Goal: Complete application form: Complete application form

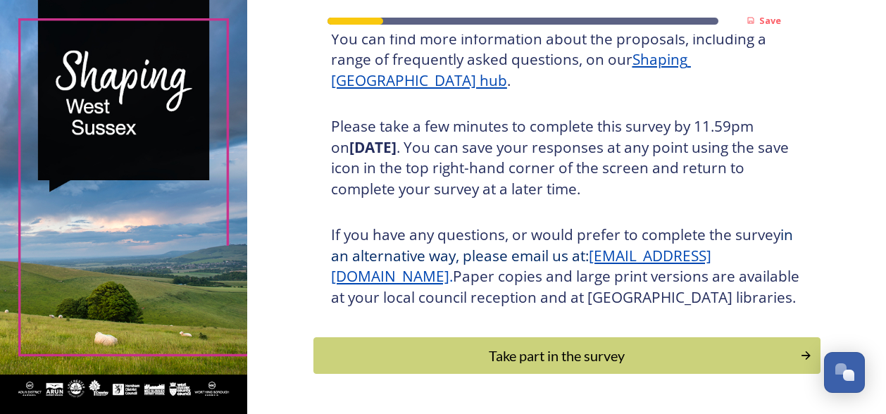
scroll to position [262, 0]
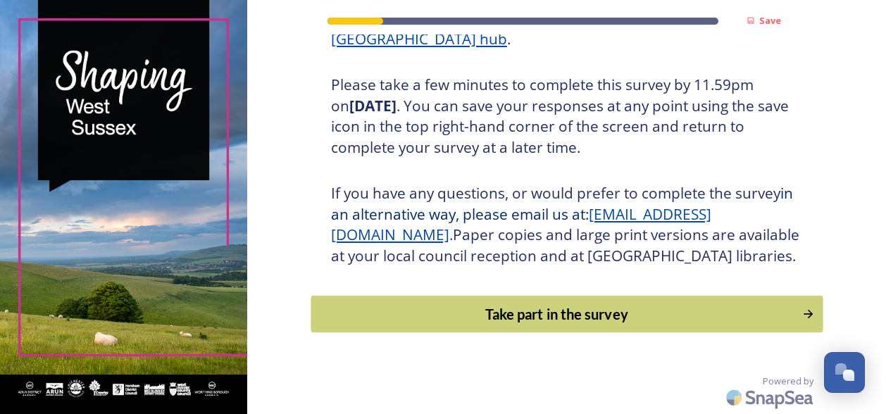
click at [525, 315] on div "Take part in the survey" at bounding box center [556, 314] width 476 height 21
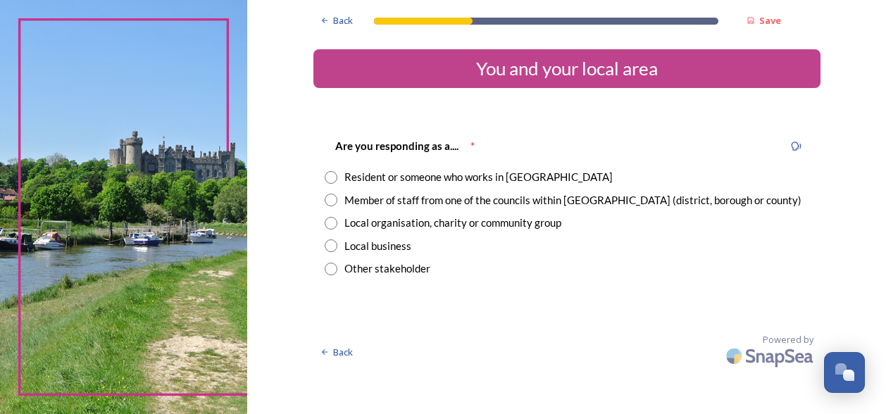
click at [331, 224] on input "radio" at bounding box center [331, 223] width 13 height 13
radio input "true"
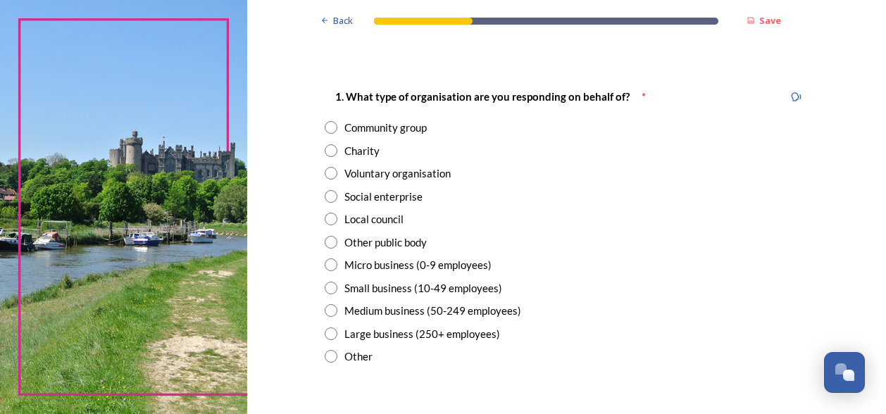
scroll to position [254, 0]
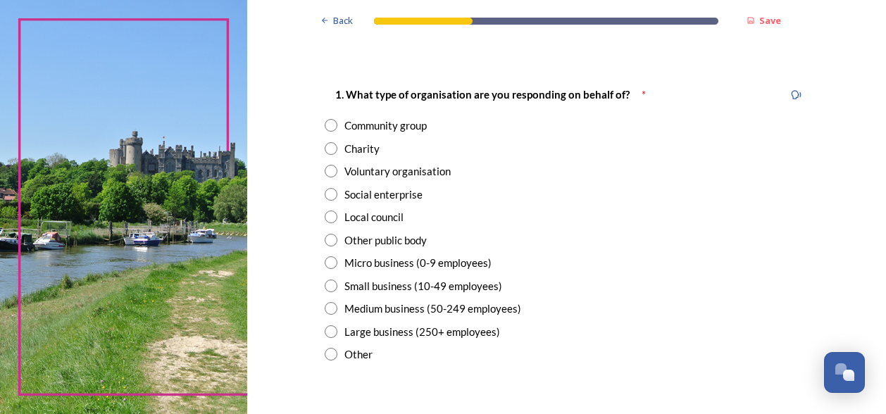
click at [327, 239] on input "radio" at bounding box center [331, 240] width 13 height 13
radio input "true"
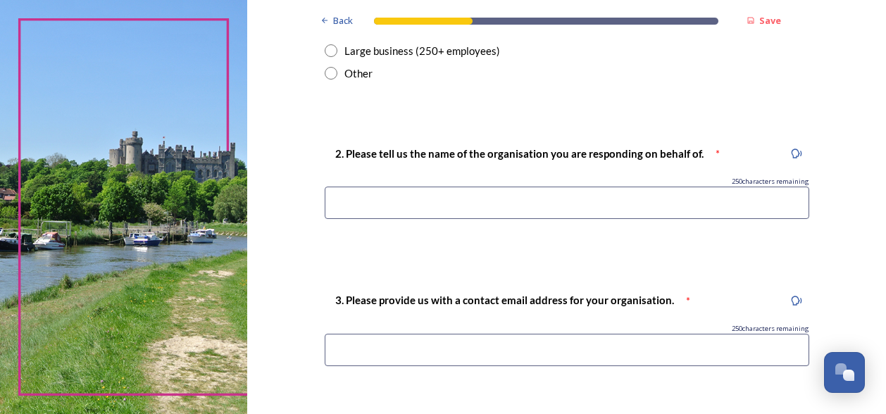
scroll to position [543, 0]
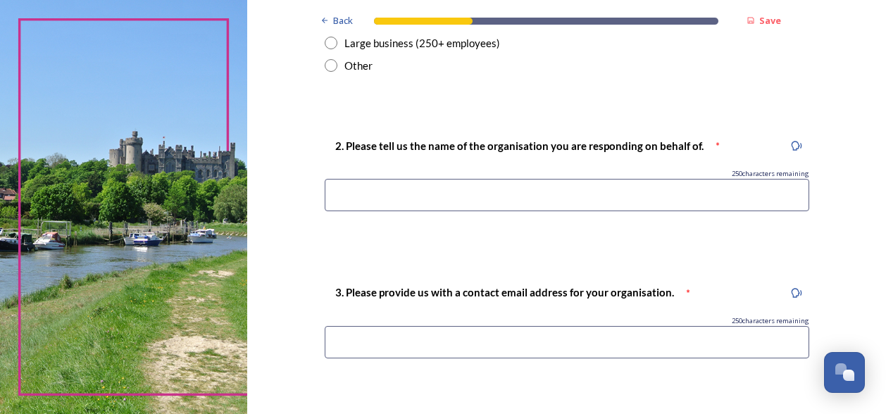
click at [337, 198] on input at bounding box center [567, 195] width 484 height 32
type input "Warningcamp Parish Meeting"
click at [345, 349] on input at bounding box center [567, 342] width 484 height 32
type input "[EMAIL_ADDRESS][DOMAIN_NAME]"
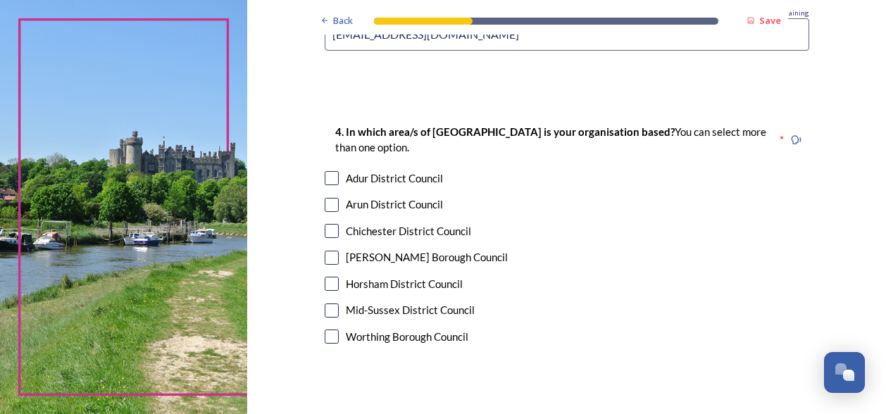
scroll to position [855, 0]
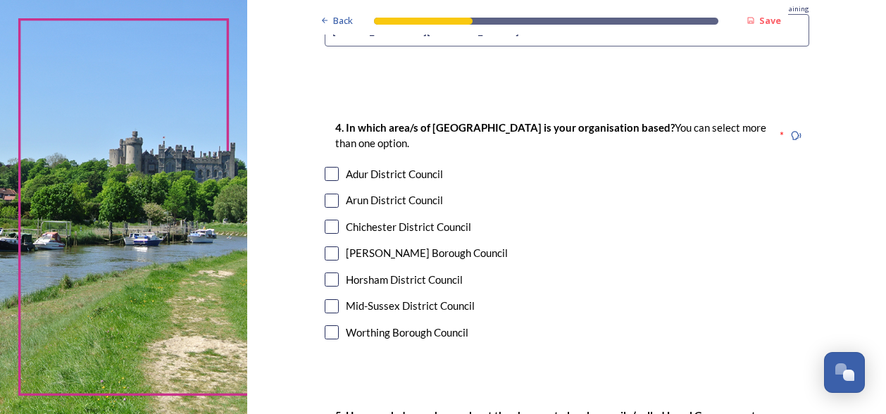
click at [326, 199] on input "checkbox" at bounding box center [332, 201] width 14 height 14
checkbox input "true"
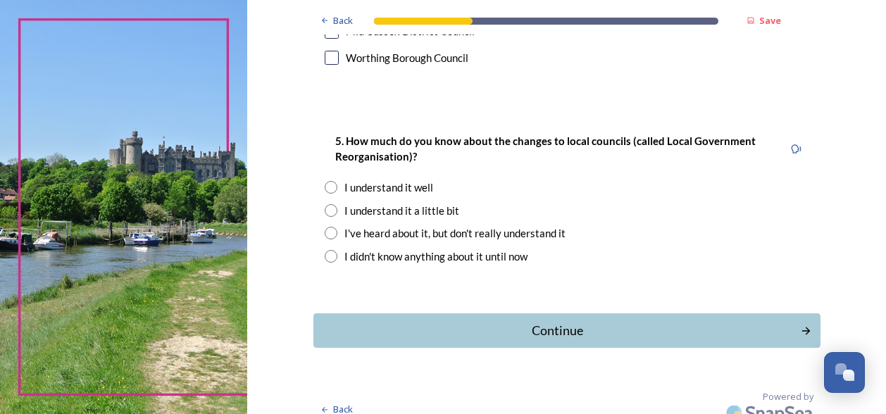
scroll to position [1144, 0]
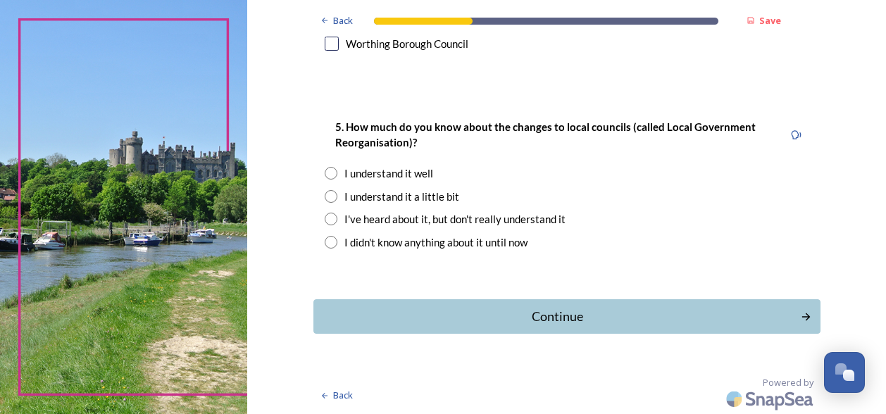
click at [325, 174] on input "radio" at bounding box center [331, 173] width 13 height 13
radio input "true"
click at [522, 318] on div "Continue" at bounding box center [556, 316] width 477 height 19
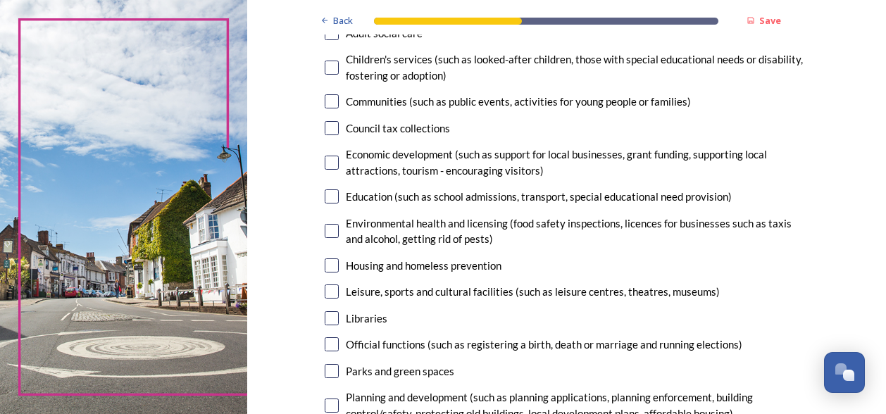
scroll to position [168, 0]
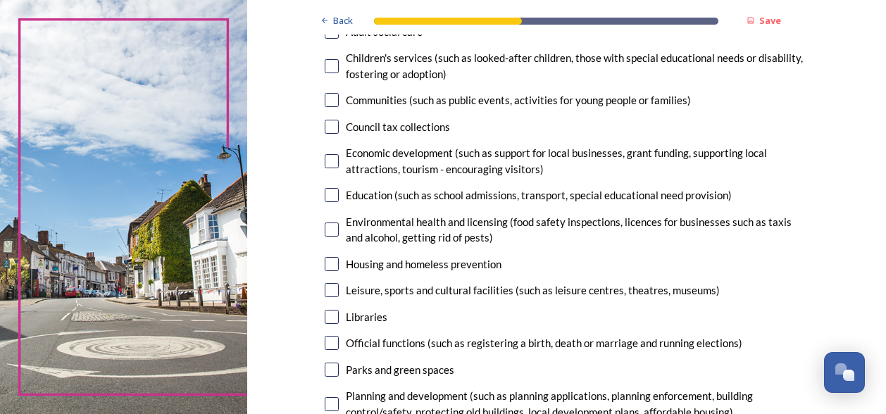
click at [328, 130] on input "checkbox" at bounding box center [332, 127] width 14 height 14
checkbox input "true"
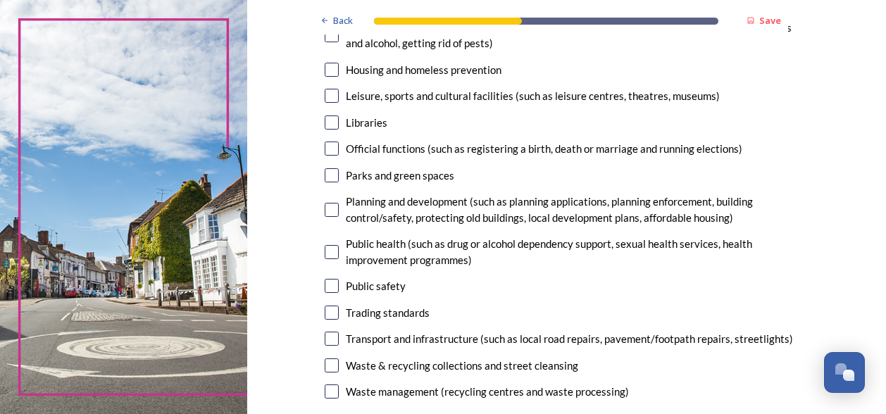
scroll to position [367, 0]
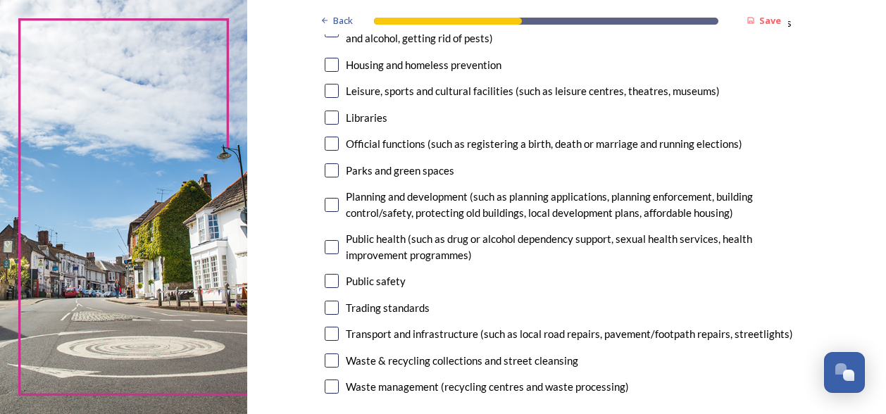
click at [325, 207] on input "checkbox" at bounding box center [332, 205] width 14 height 14
checkbox input "true"
click at [325, 360] on input "checkbox" at bounding box center [332, 360] width 14 height 14
checkbox input "true"
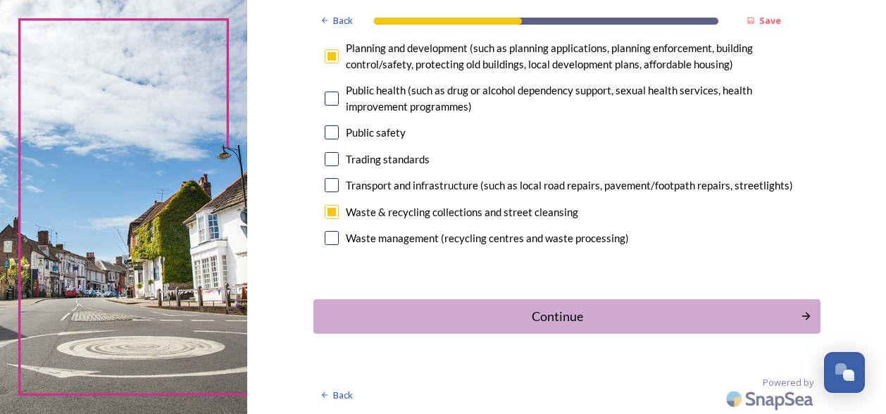
scroll to position [515, 0]
click at [327, 187] on input "checkbox" at bounding box center [332, 185] width 14 height 14
checkbox input "true"
click at [559, 315] on div "Continue" at bounding box center [556, 315] width 477 height 19
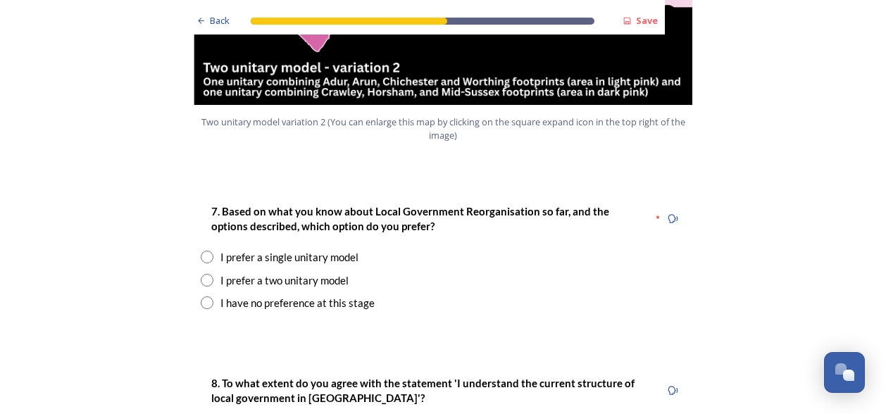
scroll to position [1772, 0]
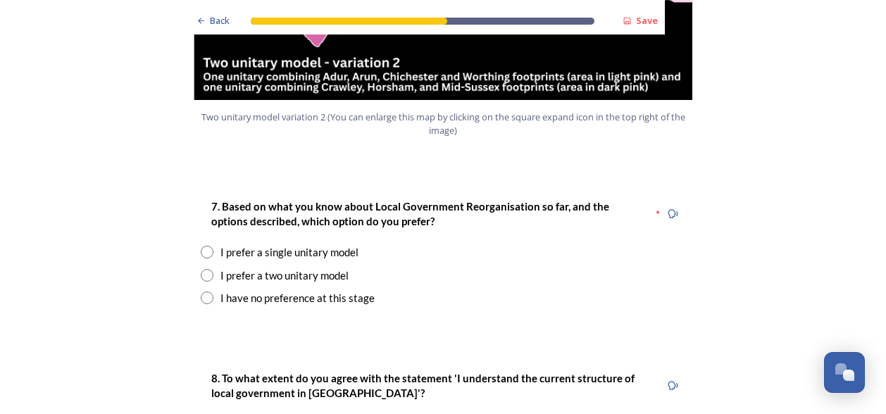
click at [201, 269] on input "radio" at bounding box center [207, 275] width 13 height 13
radio input "true"
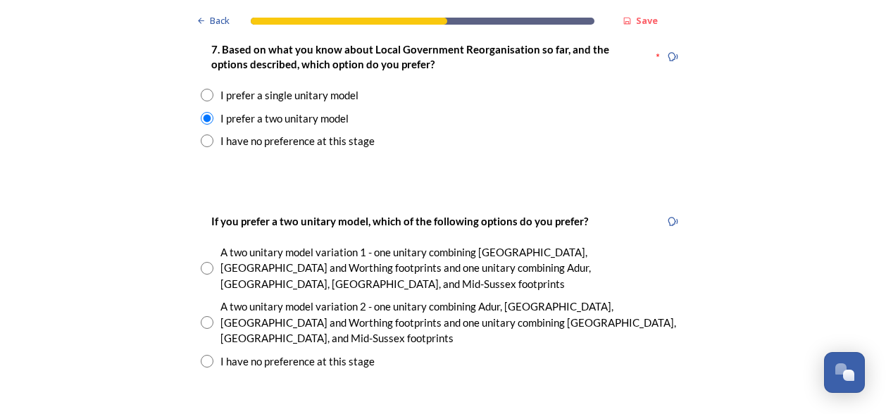
scroll to position [1970, 0]
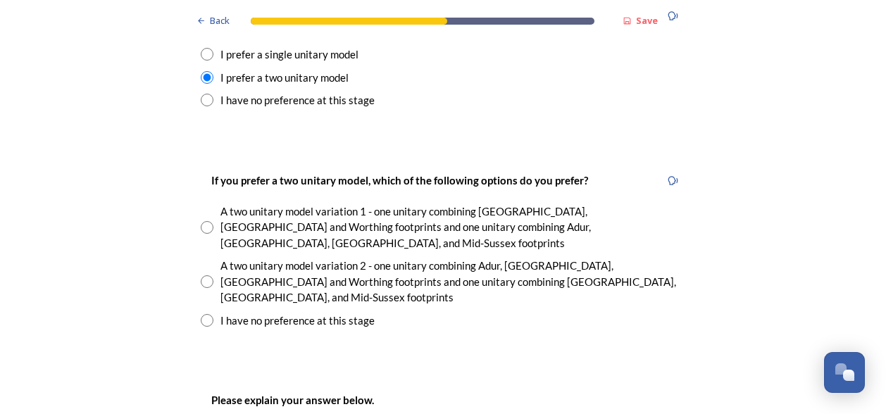
click at [201, 275] on input "radio" at bounding box center [207, 281] width 13 height 13
radio input "true"
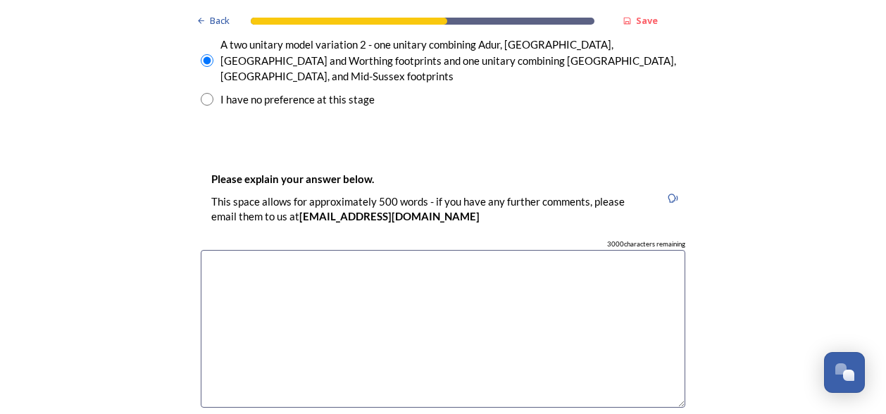
scroll to position [2210, 0]
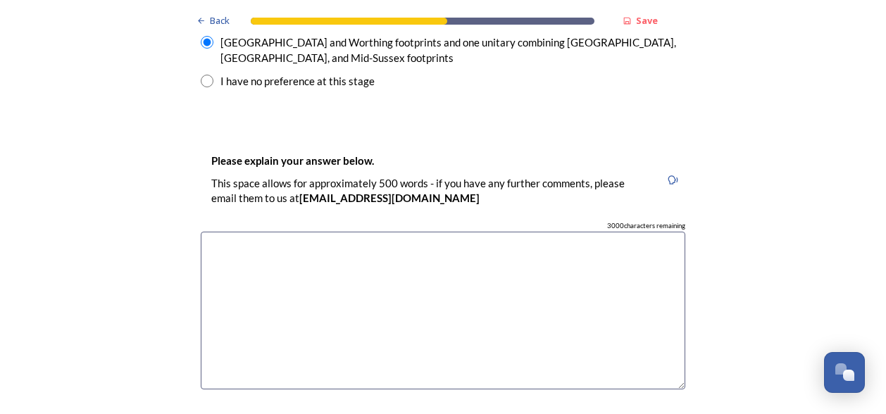
click at [223, 232] on textarea at bounding box center [443, 311] width 484 height 158
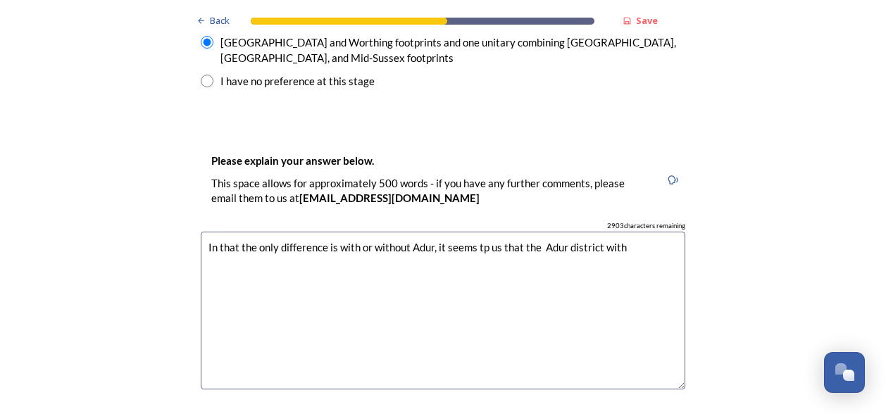
click at [484, 232] on textarea "In that the only difference is with or without Adur, it seems tp us that the Ad…" at bounding box center [443, 311] width 484 height 158
click at [624, 232] on textarea "In that the only difference is with or without Adur, it seems tp me that the Ad…" at bounding box center [443, 311] width 484 height 158
drag, startPoint x: 475, startPoint y: 178, endPoint x: 470, endPoint y: 184, distance: 7.5
click at [470, 232] on textarea "In that the only difference is with or without Adur, it seems tp me that the Ad…" at bounding box center [443, 311] width 484 height 158
click at [634, 232] on textarea "In that the only difference is with or without Adur, it seems tp me that the Ad…" at bounding box center [443, 311] width 484 height 158
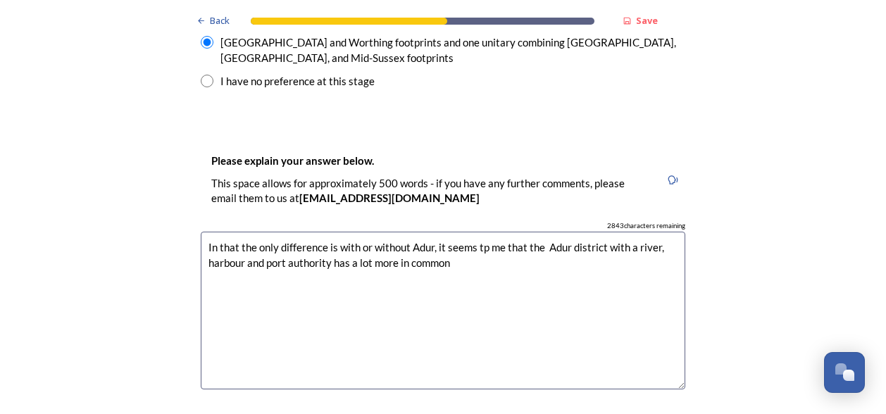
click at [601, 232] on textarea "In that the only difference is with or without Adur, it seems tp me that the Ad…" at bounding box center [443, 311] width 484 height 158
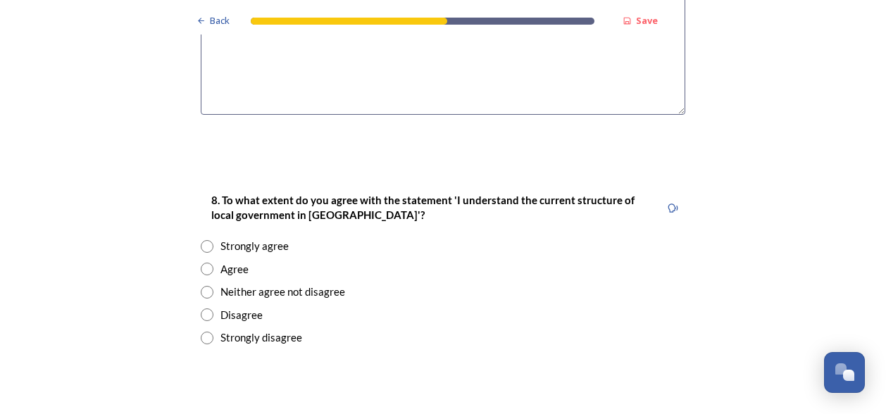
scroll to position [2490, 0]
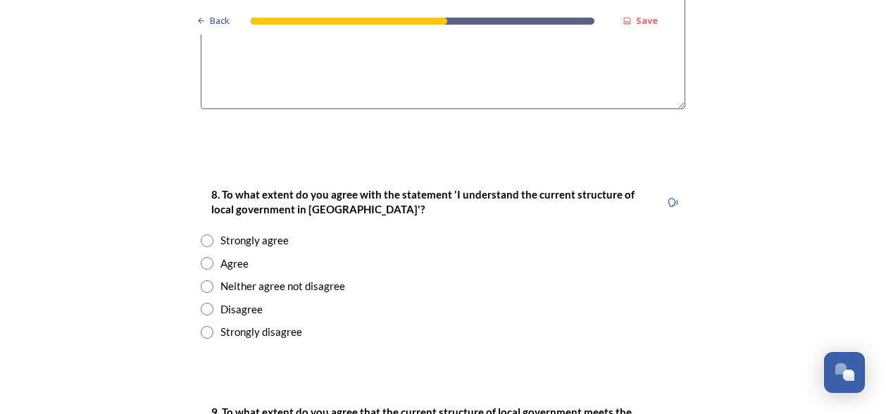
type textarea "In that the only difference is with or without Adur, it seems tp me that the Ad…"
click at [201, 257] on input "radio" at bounding box center [207, 263] width 13 height 13
radio input "true"
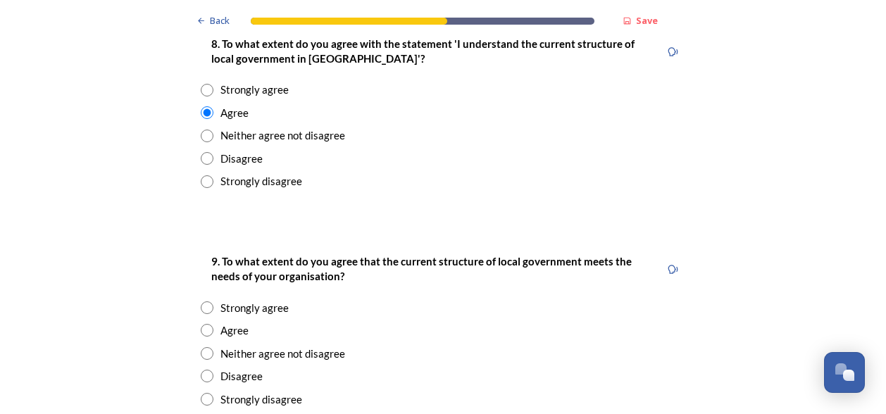
scroll to position [2682, 0]
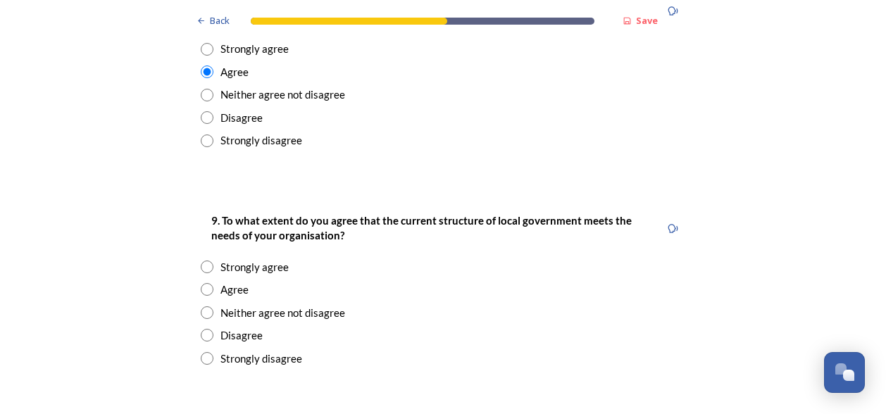
click at [201, 283] on input "radio" at bounding box center [207, 289] width 13 height 13
radio input "true"
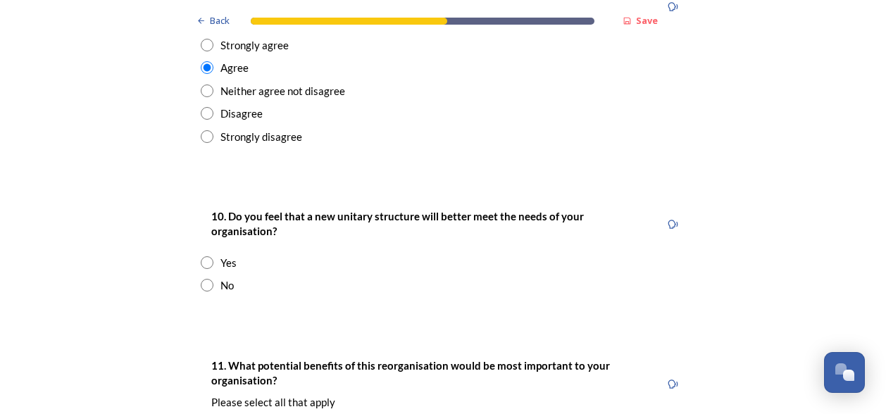
scroll to position [2915, 0]
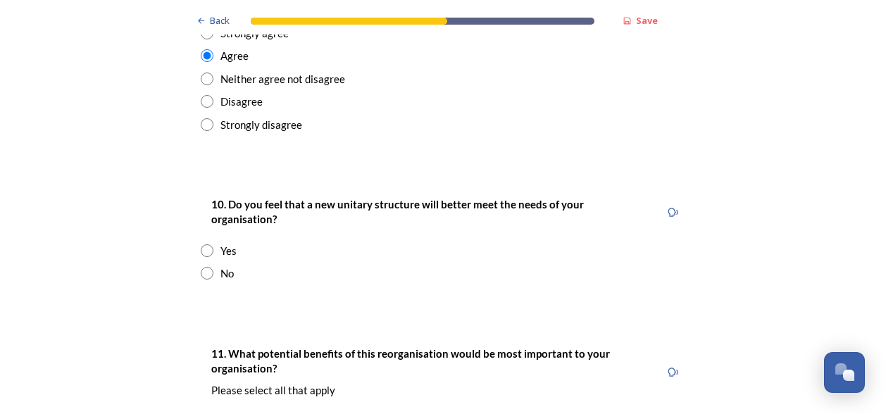
click at [201, 267] on input "radio" at bounding box center [207, 273] width 13 height 13
radio input "true"
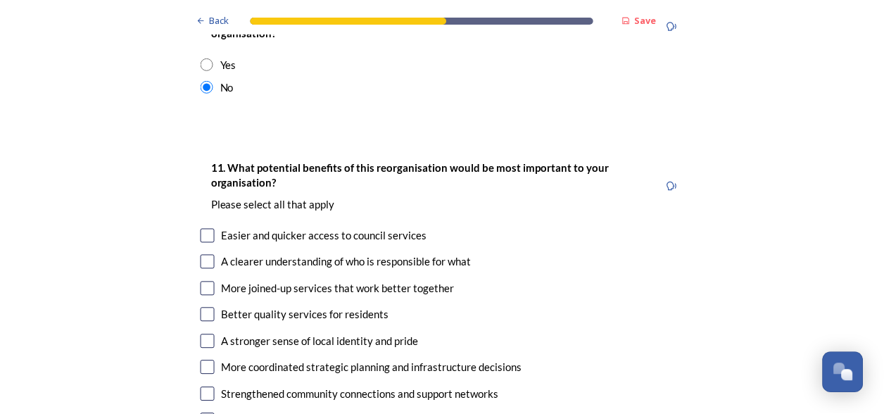
scroll to position [3216, 0]
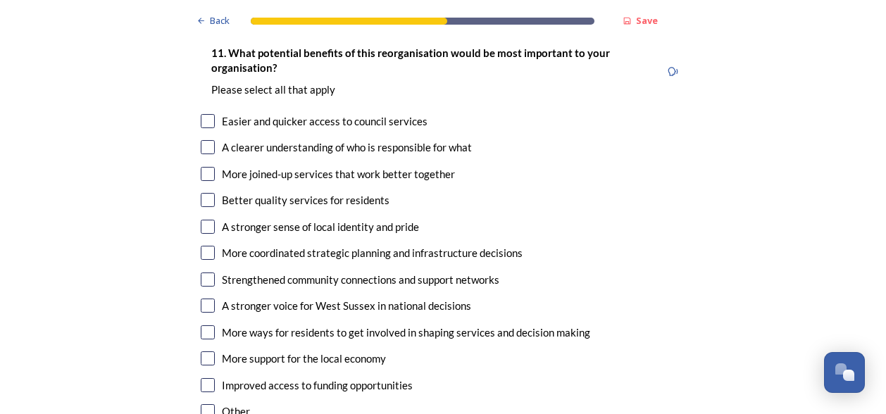
click at [203, 299] on input "checkbox" at bounding box center [208, 306] width 14 height 14
checkbox input "true"
click at [204, 325] on input "checkbox" at bounding box center [208, 332] width 14 height 14
checkbox input "true"
click at [203, 351] on input "checkbox" at bounding box center [208, 358] width 14 height 14
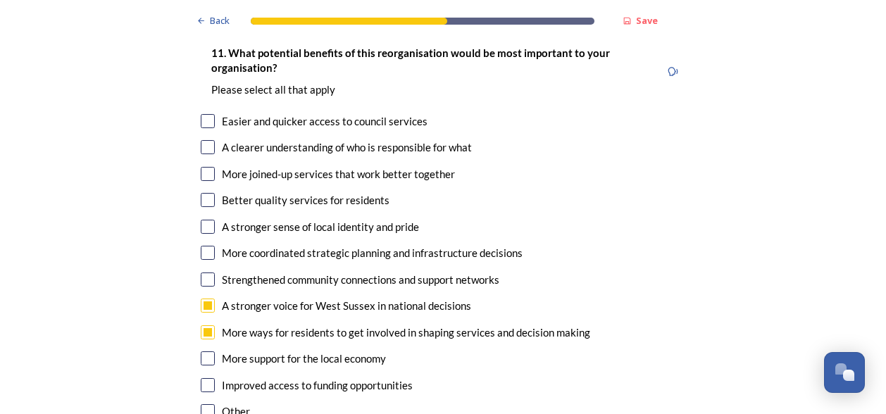
checkbox input "true"
click at [201, 377] on div "Improved access to funding opportunities" at bounding box center [443, 385] width 484 height 16
checkbox input "true"
click at [202, 246] on input "checkbox" at bounding box center [208, 253] width 14 height 14
checkbox input "true"
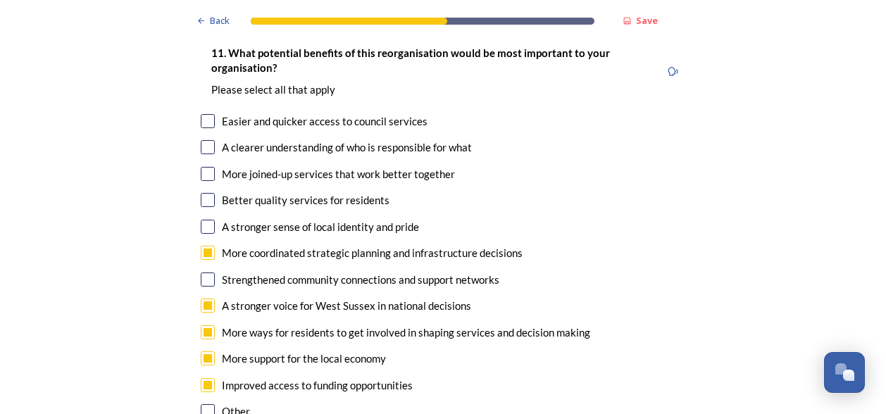
click at [201, 167] on input "checkbox" at bounding box center [208, 174] width 14 height 14
checkbox input "true"
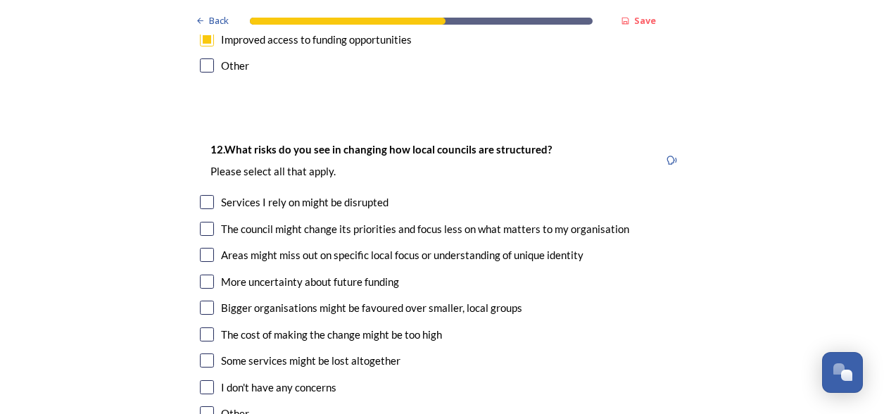
scroll to position [3579, 0]
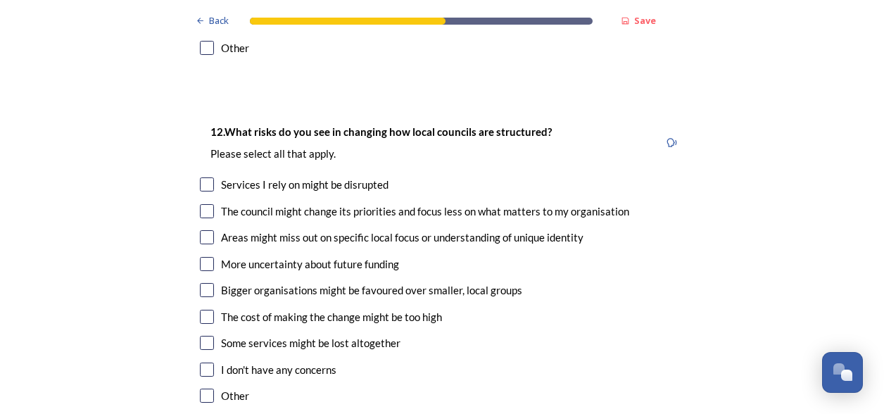
click at [200, 310] on input "checkbox" at bounding box center [207, 317] width 14 height 14
checkbox input "true"
click at [201, 283] on input "checkbox" at bounding box center [207, 290] width 14 height 14
checkbox input "true"
click at [200, 257] on input "checkbox" at bounding box center [207, 264] width 14 height 14
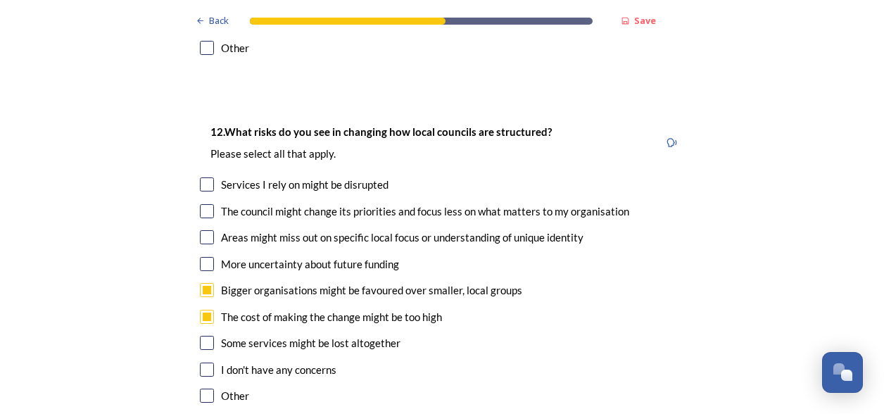
checkbox input "true"
click at [201, 204] on input "checkbox" at bounding box center [207, 211] width 14 height 14
checkbox input "true"
click at [200, 230] on input "checkbox" at bounding box center [207, 237] width 14 height 14
checkbox input "true"
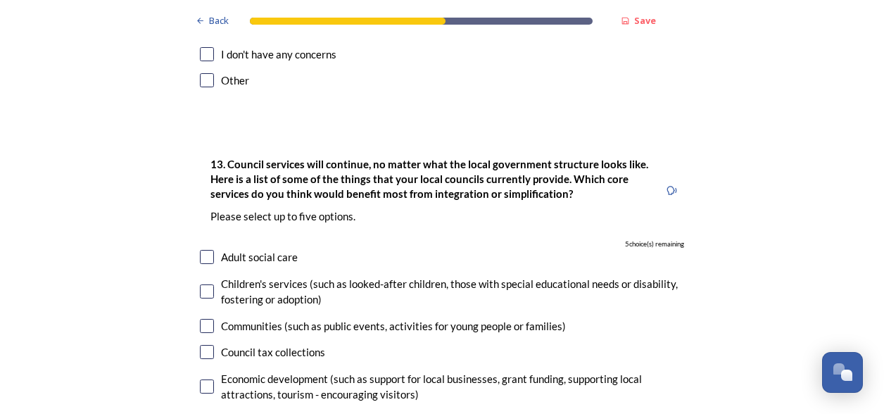
scroll to position [3912, 0]
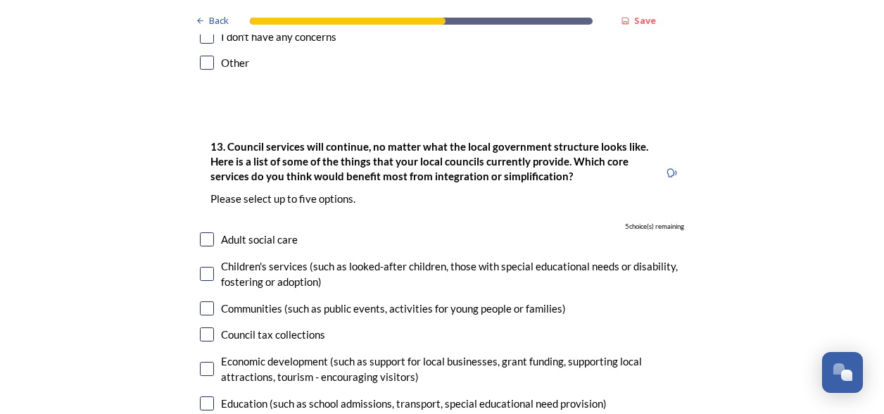
click at [200, 232] on input "checkbox" at bounding box center [207, 239] width 14 height 14
checkbox input "true"
click at [200, 267] on input "checkbox" at bounding box center [207, 274] width 14 height 14
checkbox input "true"
click at [202, 362] on input "checkbox" at bounding box center [207, 369] width 14 height 14
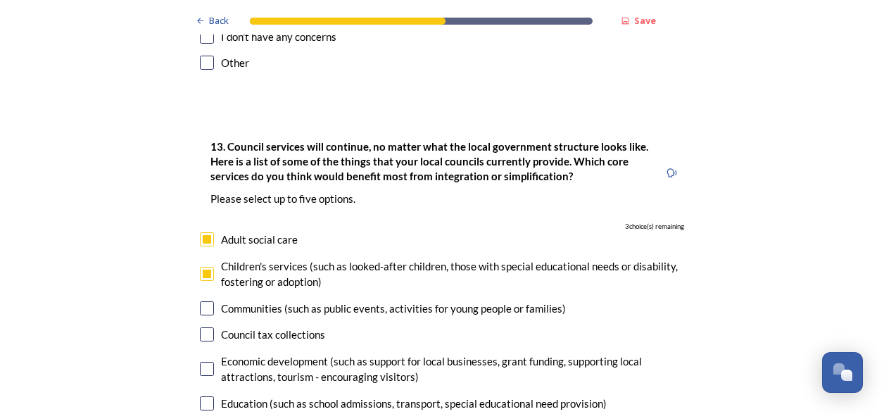
checkbox input "true"
click at [203, 396] on input "checkbox" at bounding box center [207, 403] width 14 height 14
checkbox input "true"
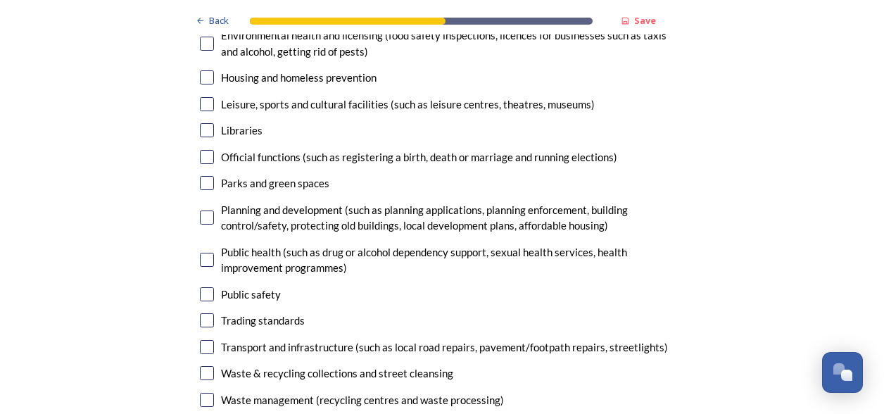
scroll to position [4335, 0]
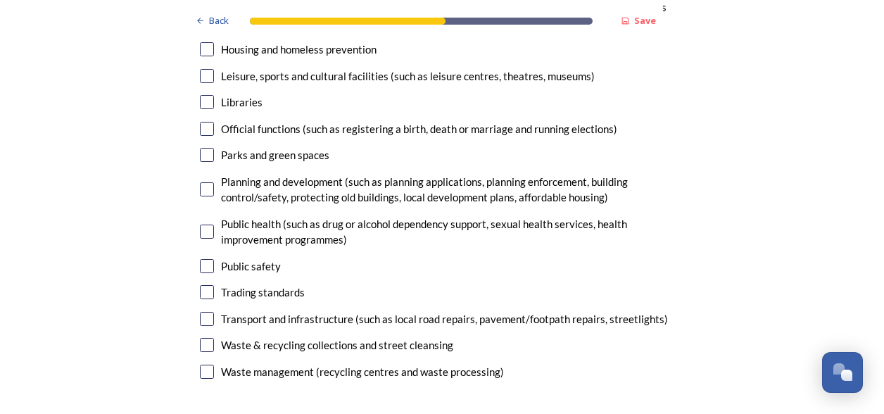
click at [204, 312] on input "checkbox" at bounding box center [207, 319] width 14 height 14
checkbox input "true"
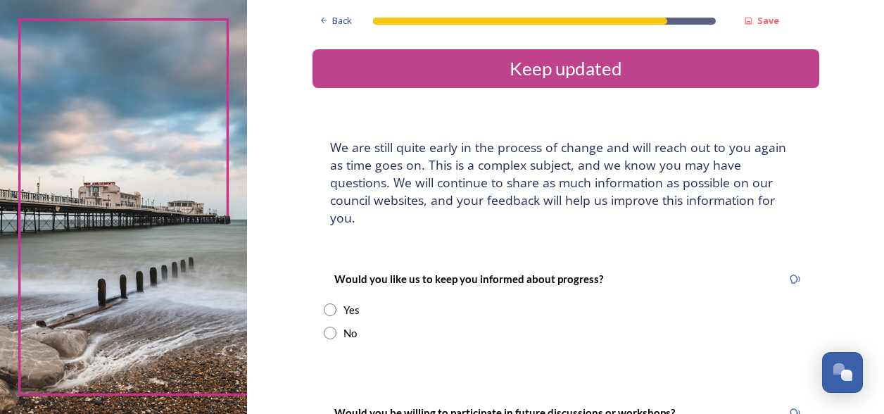
click at [326, 304] on input "radio" at bounding box center [330, 310] width 13 height 13
radio input "true"
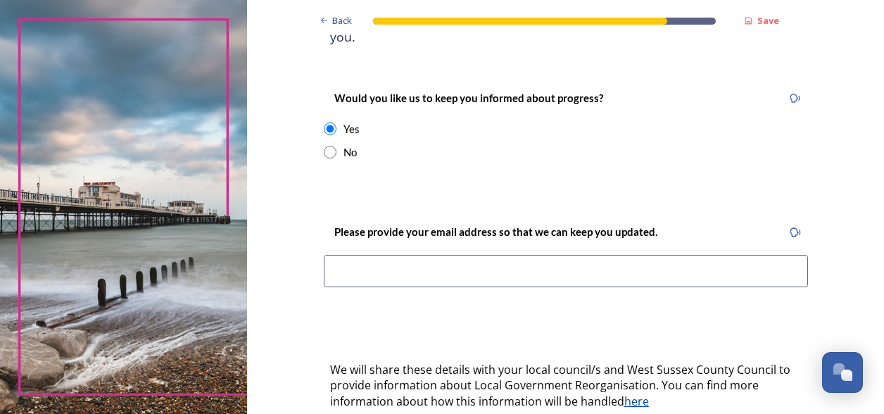
scroll to position [187, 0]
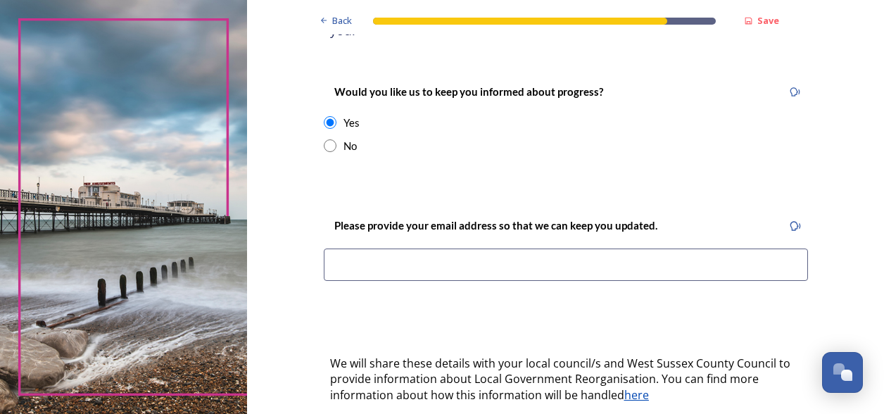
click at [356, 249] on input at bounding box center [566, 265] width 484 height 32
type input "[EMAIL_ADDRESS][DOMAIN_NAME]"
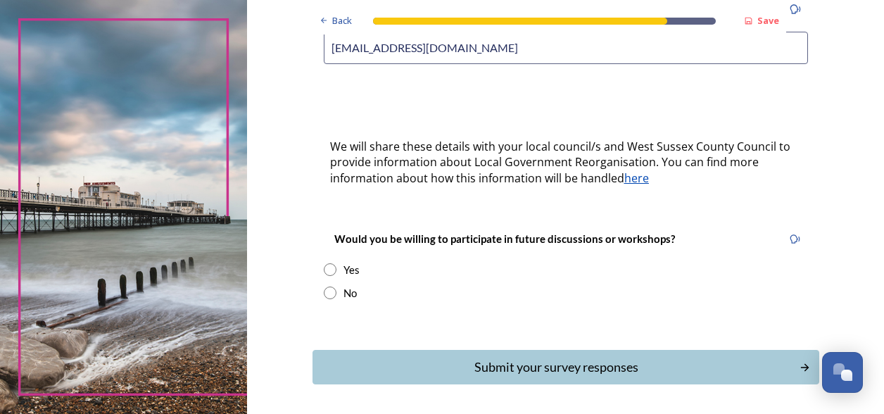
scroll to position [406, 0]
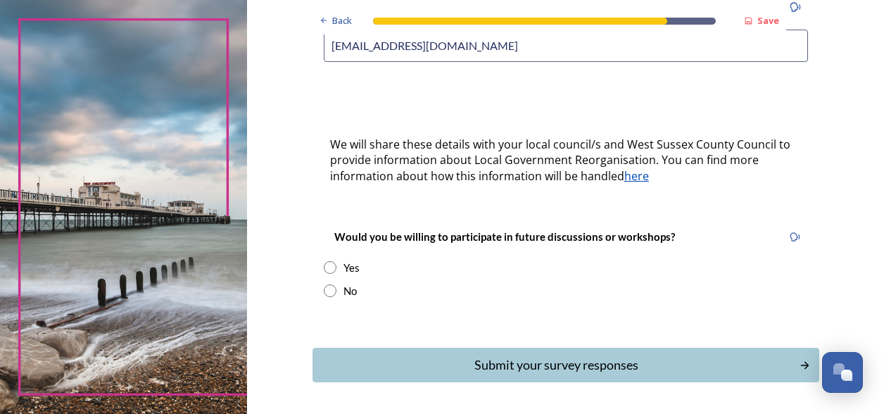
click at [324, 261] on input "radio" at bounding box center [330, 267] width 13 height 13
radio input "true"
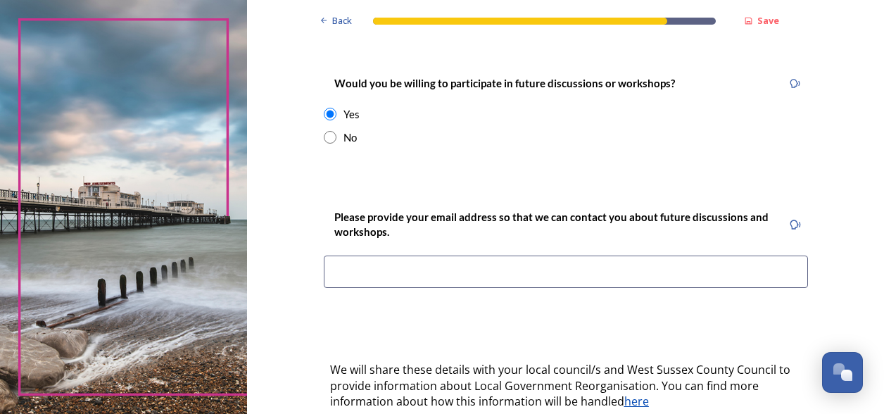
scroll to position [622, 0]
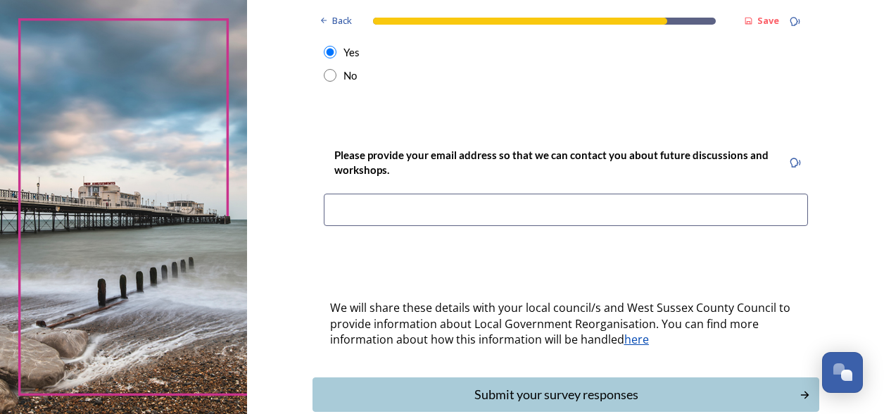
click at [359, 194] on input at bounding box center [566, 210] width 484 height 32
type input "[EMAIL_ADDRESS][DOMAIN_NAME]"
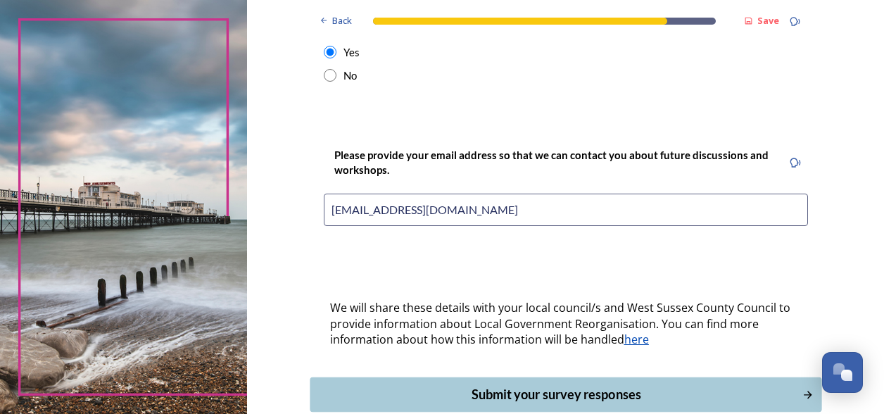
click at [497, 385] on div "Submit your survey responses" at bounding box center [556, 394] width 477 height 19
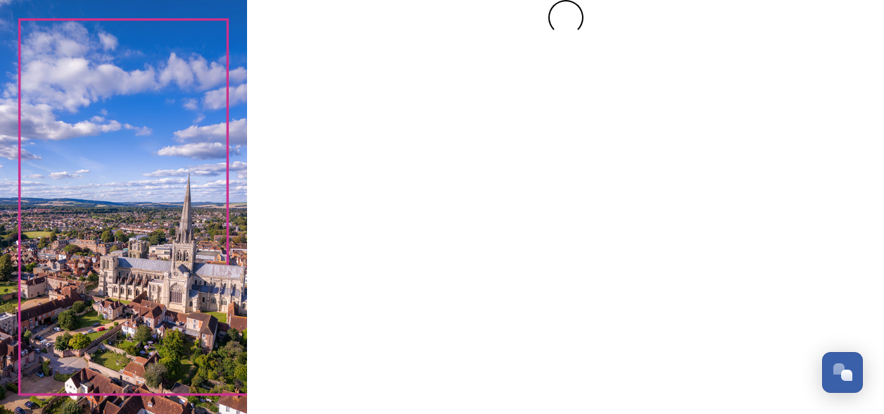
scroll to position [0, 0]
